Goal: Entertainment & Leisure: Consume media (video, audio)

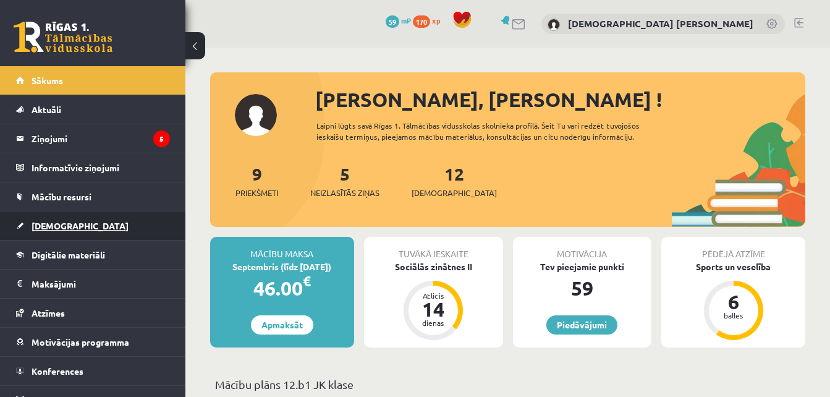
click at [120, 225] on link "[DEMOGRAPHIC_DATA]" at bounding box center [93, 225] width 154 height 28
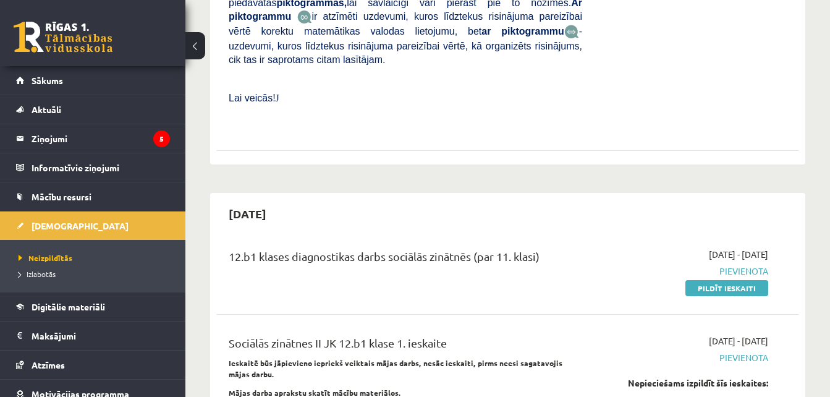
scroll to position [560, 0]
click at [69, 307] on span "Digitālie materiāli" at bounding box center [69, 306] width 74 height 11
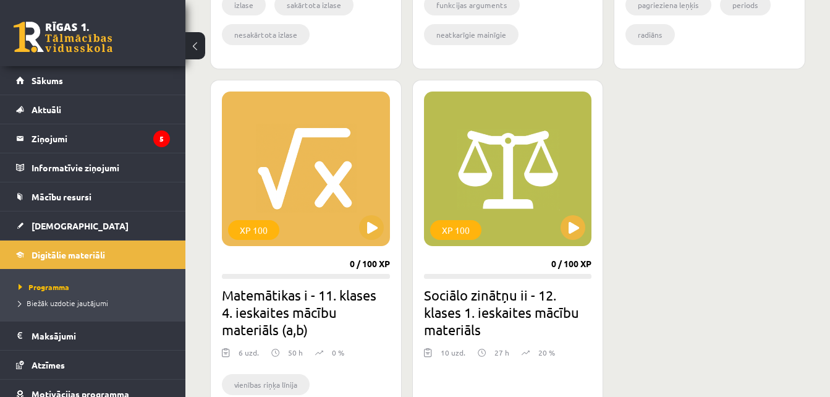
scroll to position [1102, 0]
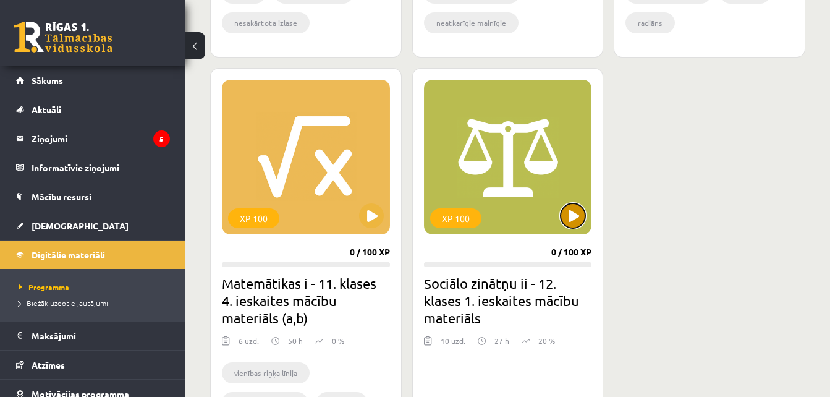
click at [567, 213] on button at bounding box center [572, 215] width 25 height 25
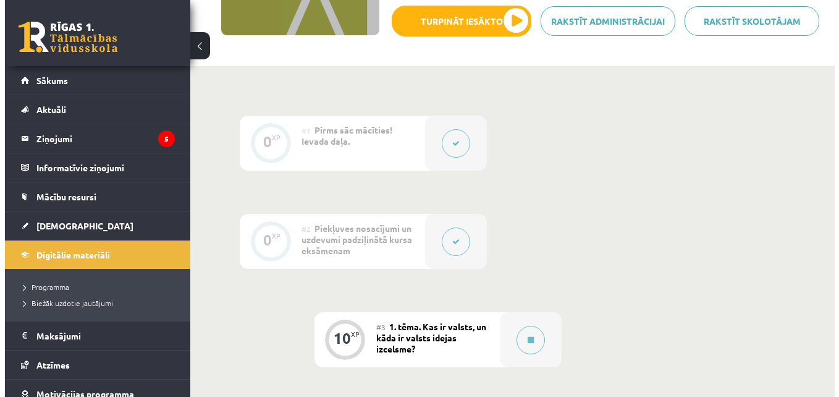
scroll to position [308, 0]
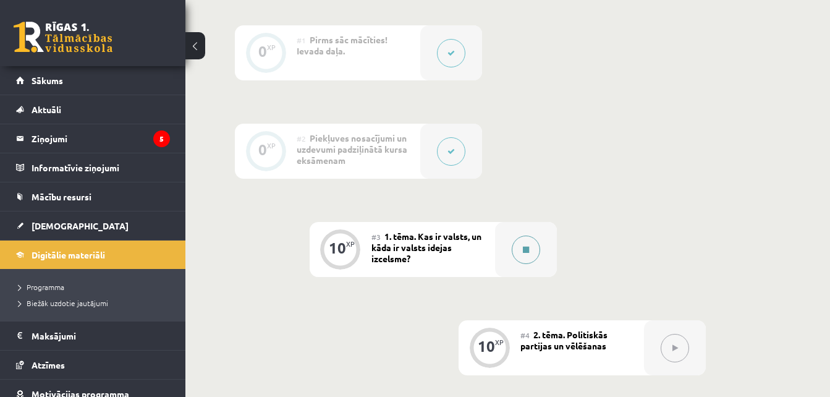
click at [533, 250] on button at bounding box center [526, 249] width 28 height 28
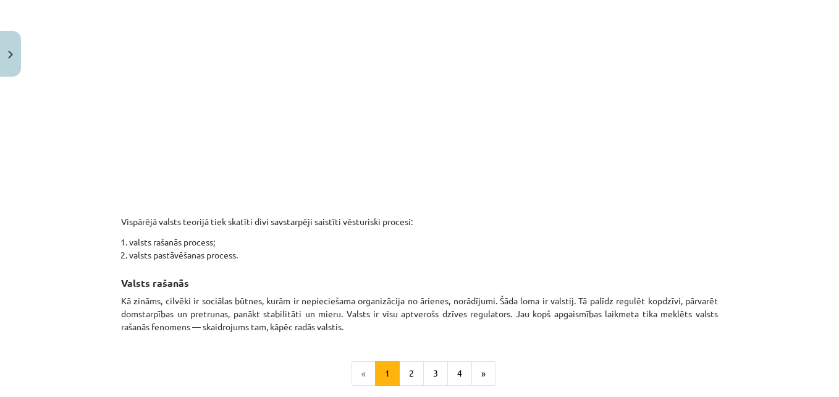
scroll to position [621, 0]
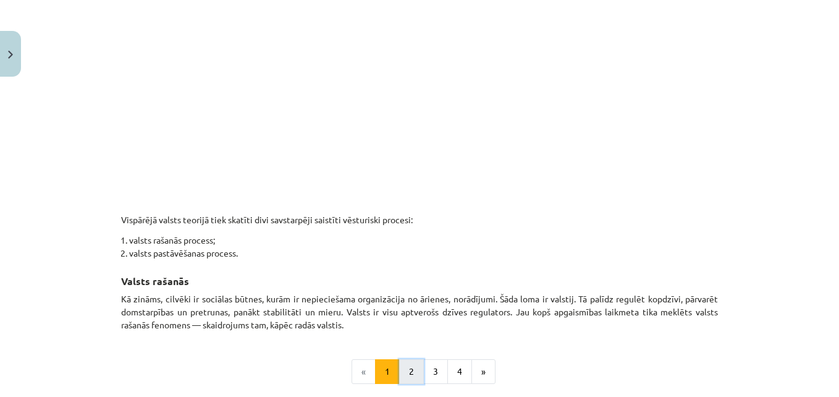
click at [408, 360] on button "2" at bounding box center [411, 371] width 25 height 25
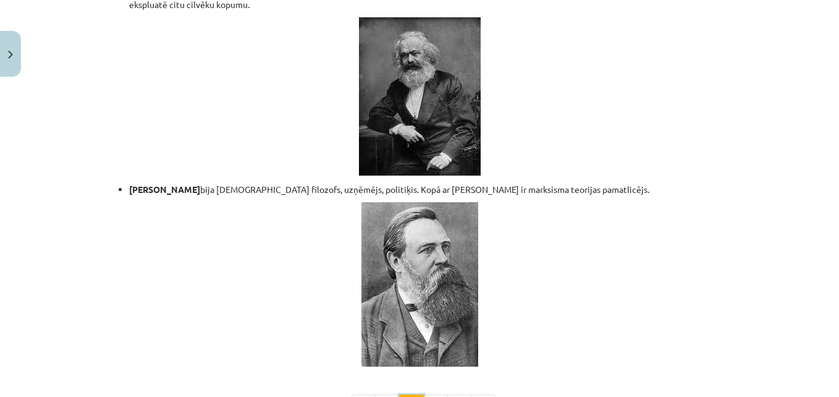
scroll to position [2601, 0]
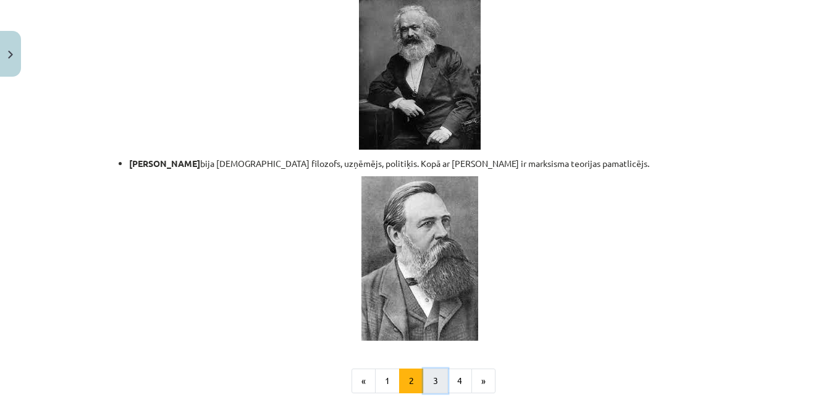
click at [433, 368] on button "3" at bounding box center [435, 380] width 25 height 25
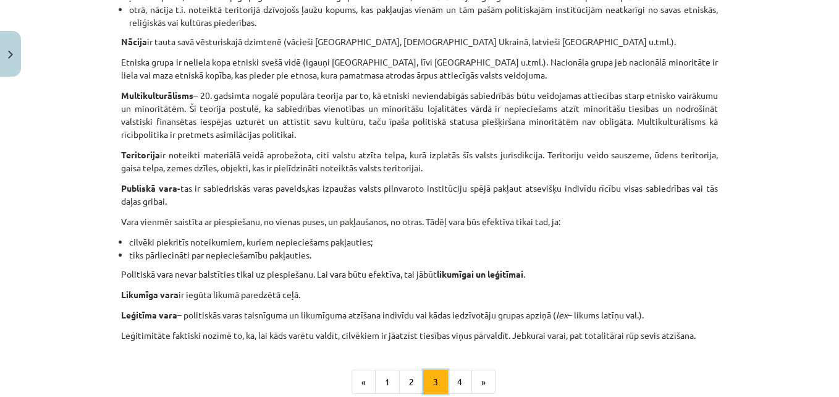
scroll to position [662, 0]
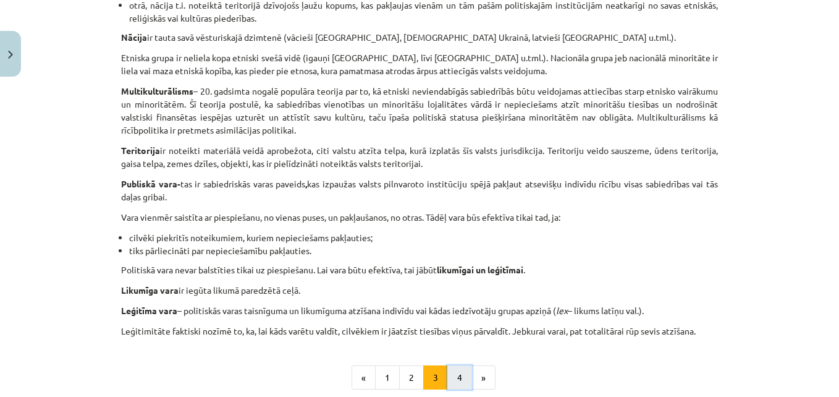
click at [462, 374] on button "4" at bounding box center [459, 377] width 25 height 25
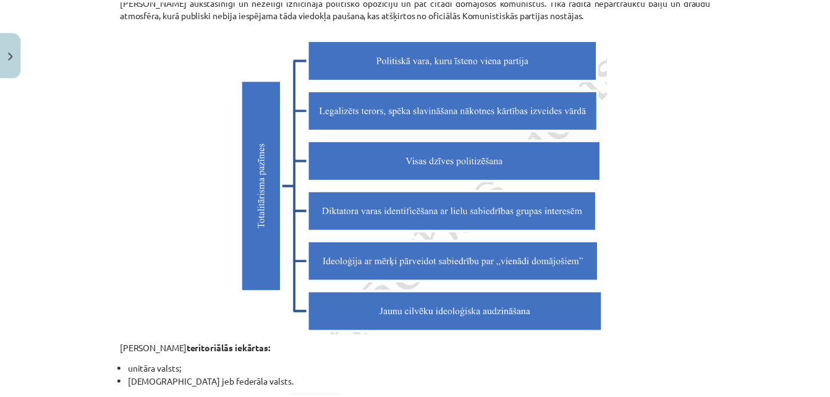
scroll to position [1417, 0]
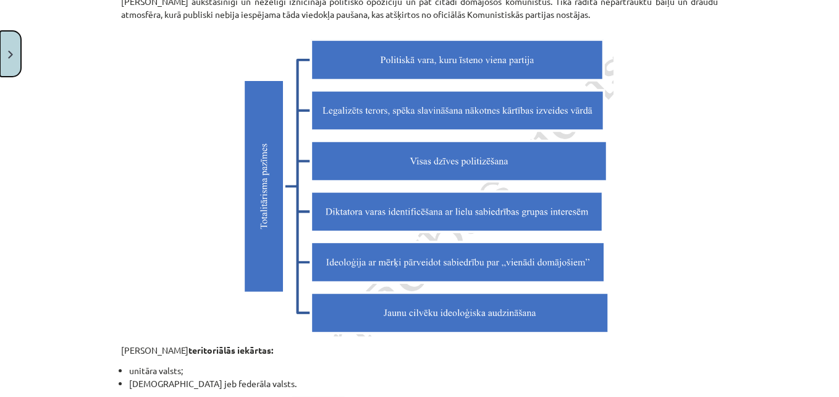
click at [7, 35] on button "Close" at bounding box center [10, 54] width 21 height 46
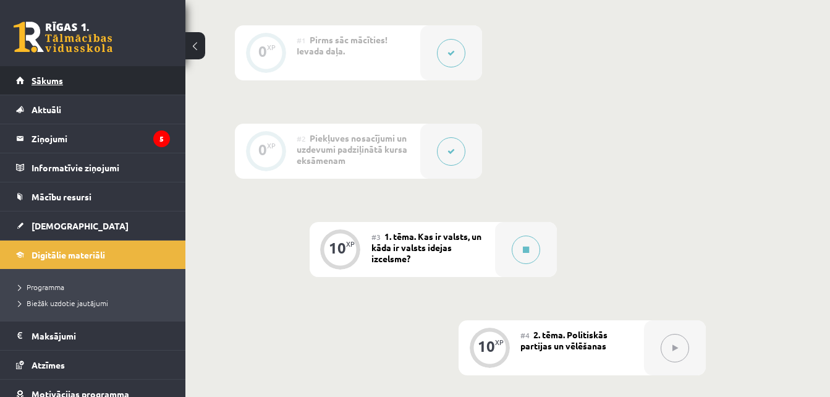
click at [87, 92] on link "Sākums" at bounding box center [93, 80] width 154 height 28
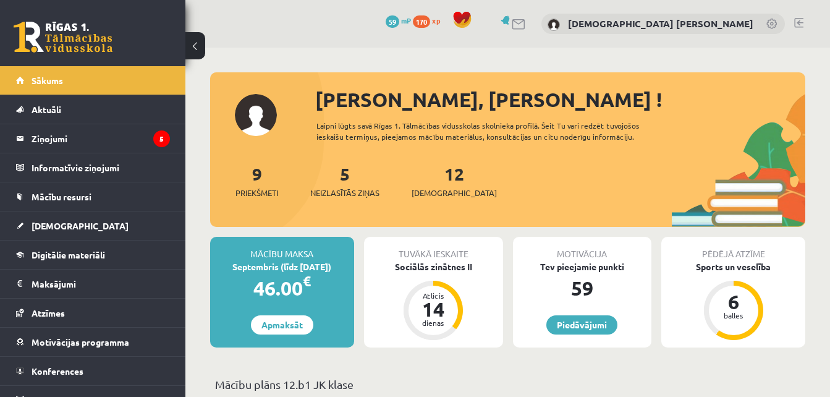
click at [800, 23] on link at bounding box center [798, 23] width 9 height 10
